Goal: Navigation & Orientation: Find specific page/section

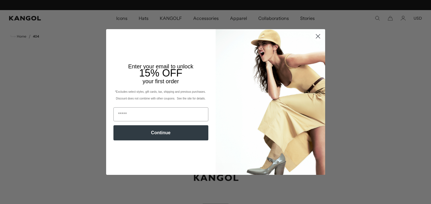
scroll to position [0, 116]
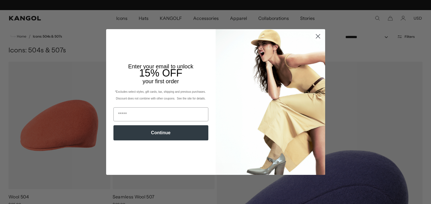
scroll to position [0, 116]
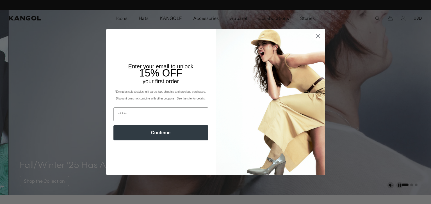
scroll to position [0, 116]
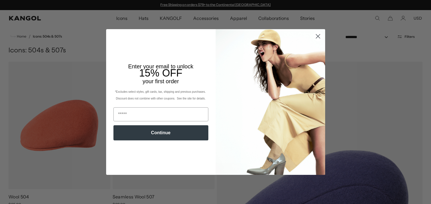
scroll to position [0, 116]
